Goal: Use online tool/utility: Utilize a website feature to perform a specific function

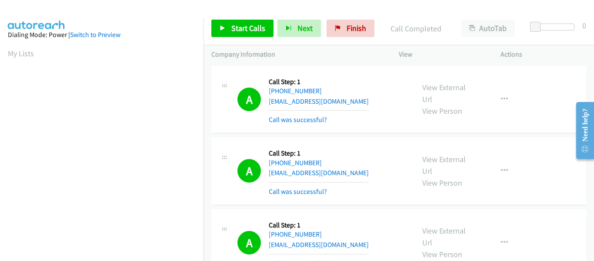
scroll to position [228, 0]
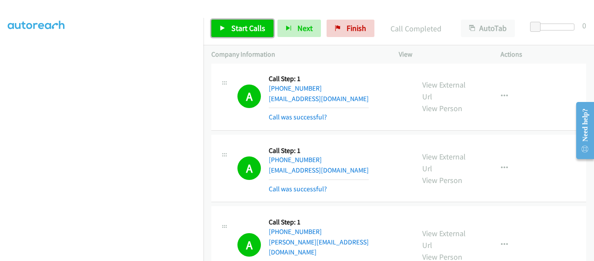
click at [226, 30] on link "Start Calls" at bounding box center [242, 28] width 62 height 17
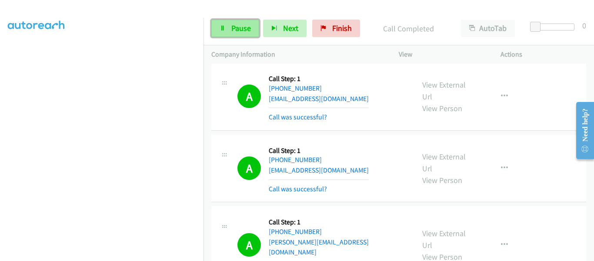
click at [225, 30] on icon at bounding box center [223, 29] width 6 height 6
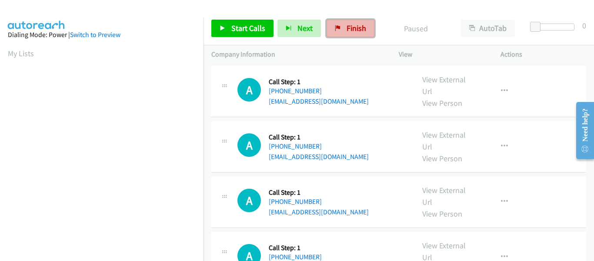
click at [351, 28] on span "Finish" at bounding box center [357, 28] width 20 height 10
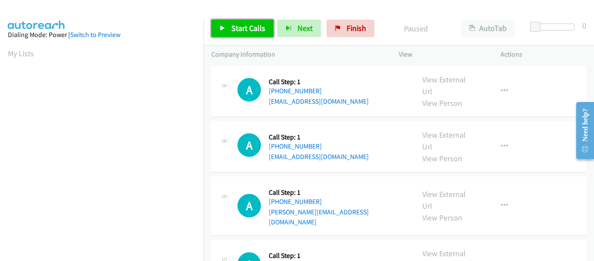
click at [224, 29] on icon at bounding box center [223, 29] width 6 height 6
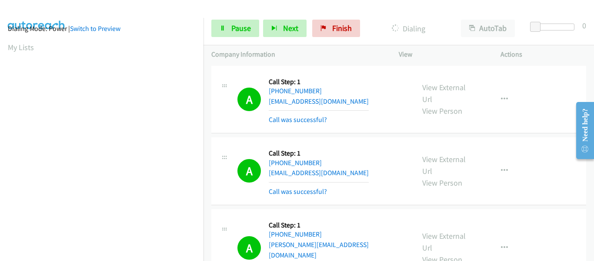
scroll to position [228, 0]
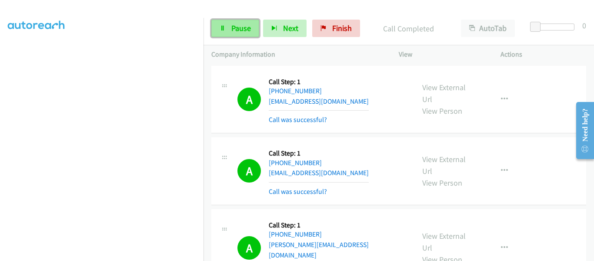
click at [229, 25] on link "Pause" at bounding box center [235, 28] width 48 height 17
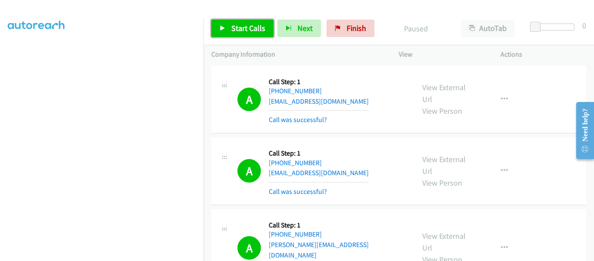
click at [224, 30] on icon at bounding box center [223, 29] width 6 height 6
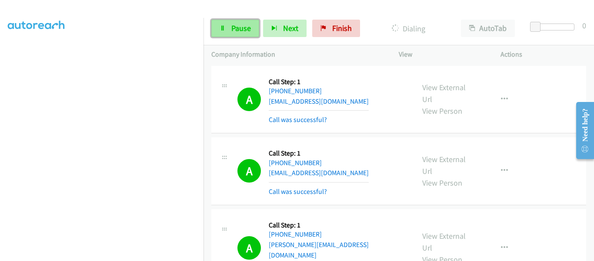
click at [225, 27] on icon at bounding box center [223, 29] width 6 height 6
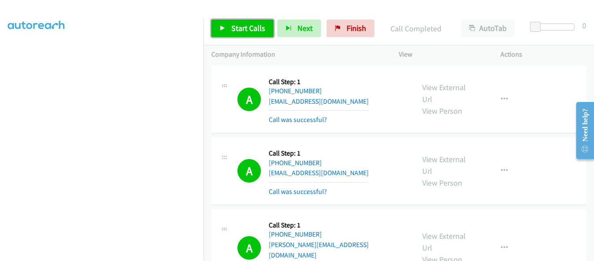
click at [228, 27] on link "Start Calls" at bounding box center [242, 28] width 62 height 17
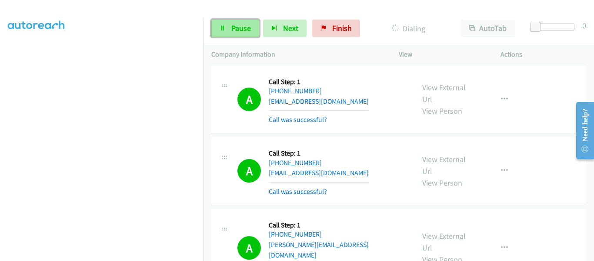
click at [235, 34] on link "Pause" at bounding box center [235, 28] width 48 height 17
